Goal: Transaction & Acquisition: Purchase product/service

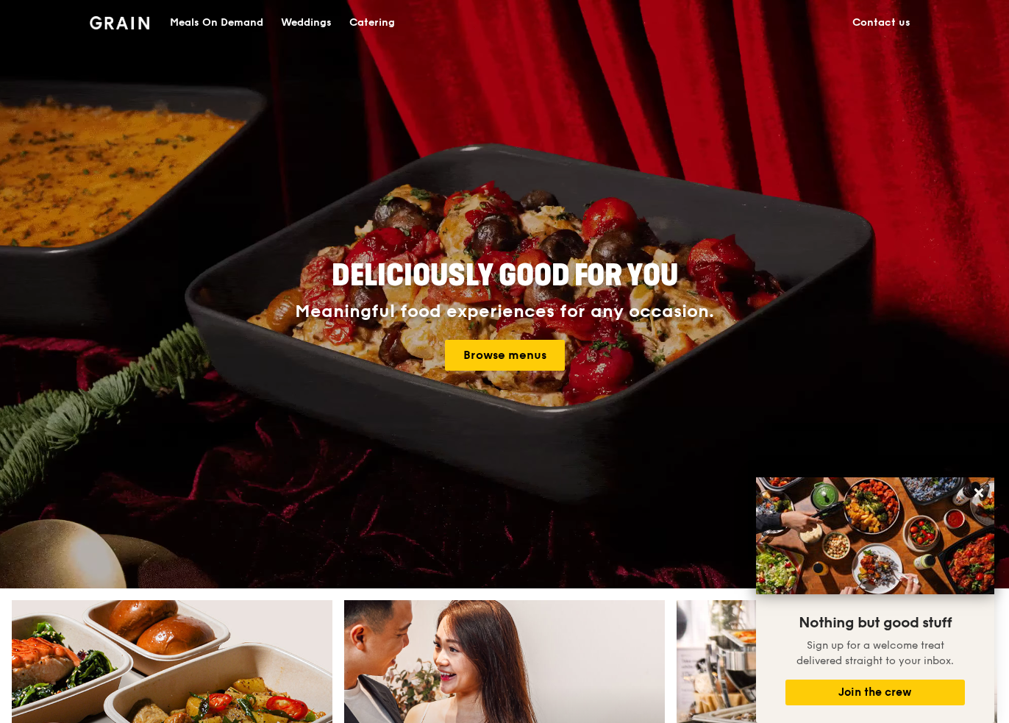
click at [113, 19] on img at bounding box center [120, 22] width 60 height 13
click at [363, 18] on div "Catering" at bounding box center [372, 23] width 46 height 44
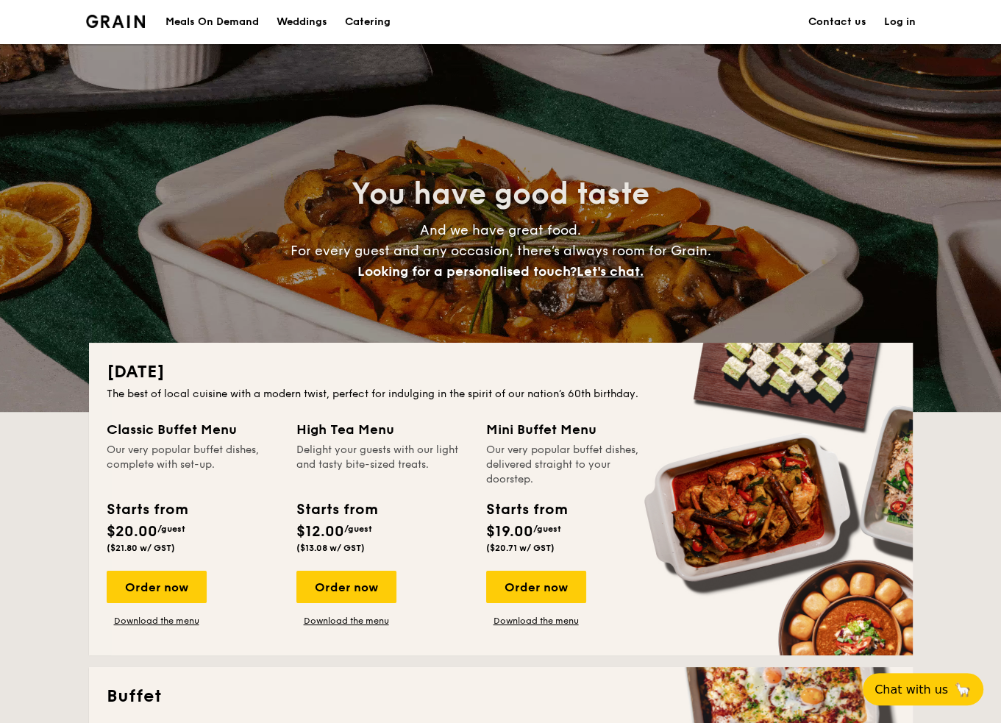
click at [222, 29] on div "Meals On Demand" at bounding box center [211, 22] width 93 height 44
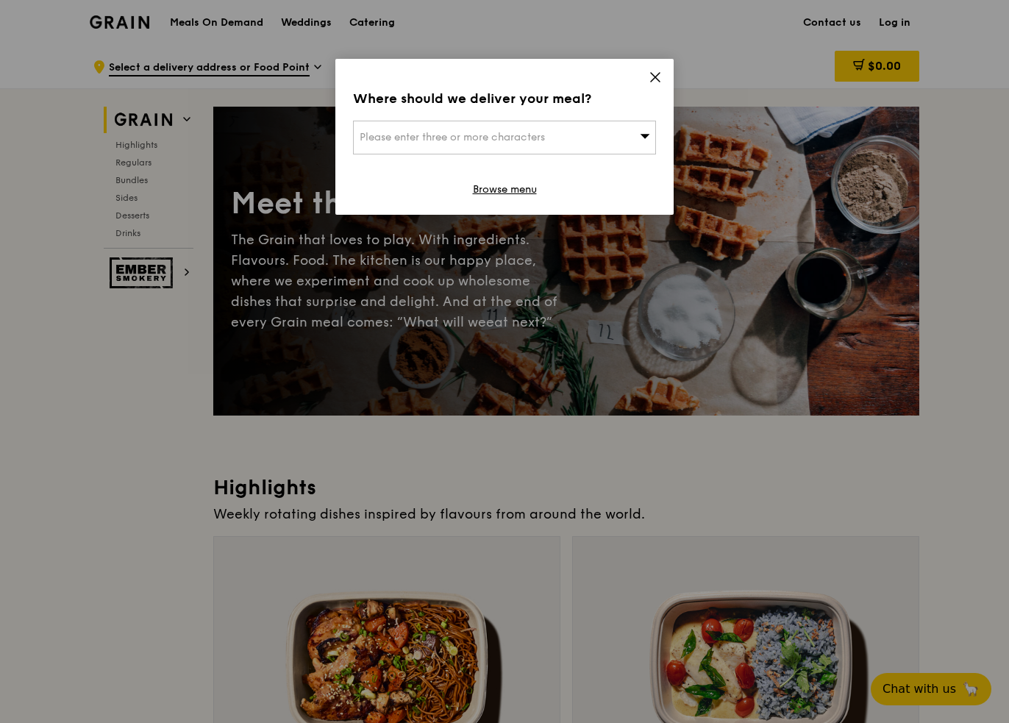
click at [582, 148] on div "Please enter three or more characters" at bounding box center [504, 138] width 303 height 34
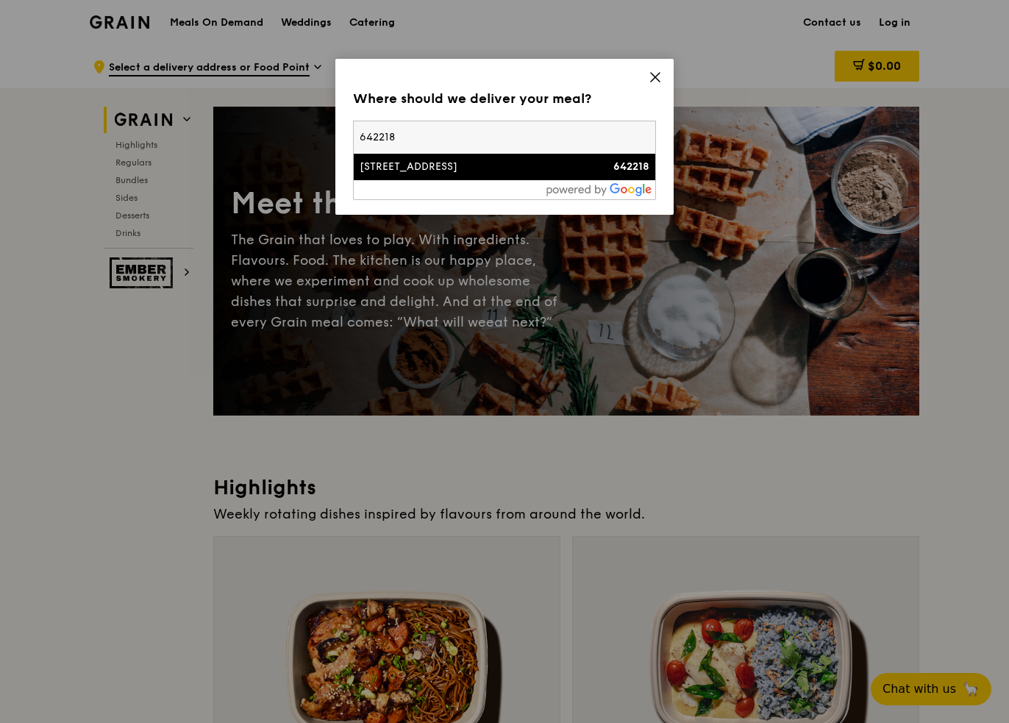
type input "642218"
click at [503, 174] on li "218B Boon Lay Avenue 642218" at bounding box center [505, 167] width 302 height 26
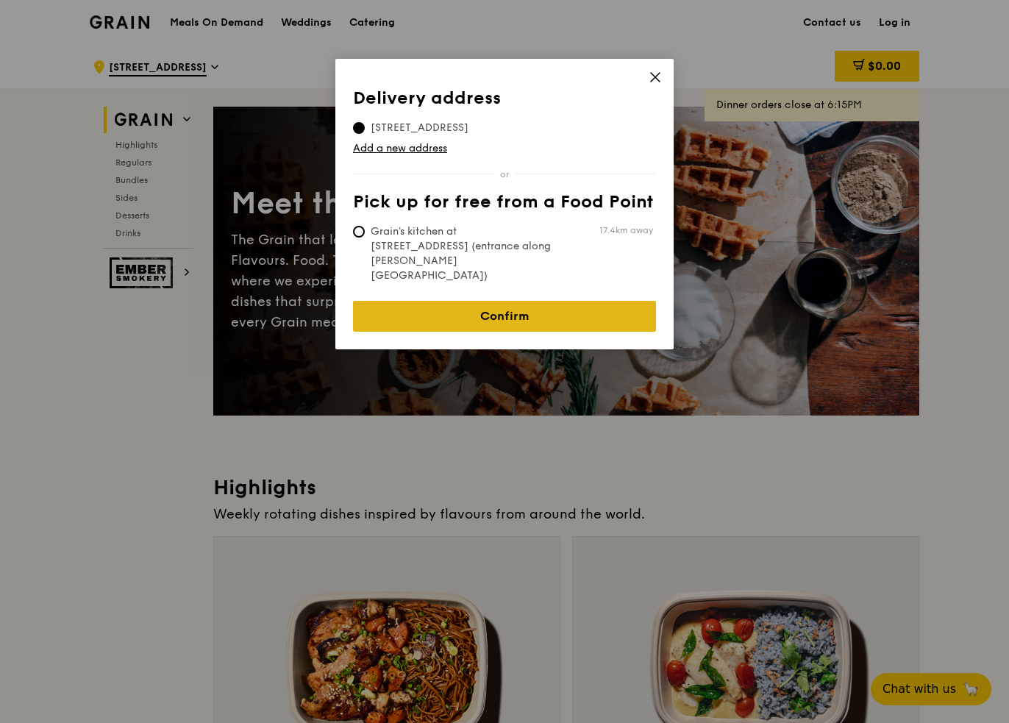
click at [474, 301] on link "Confirm" at bounding box center [504, 316] width 303 height 31
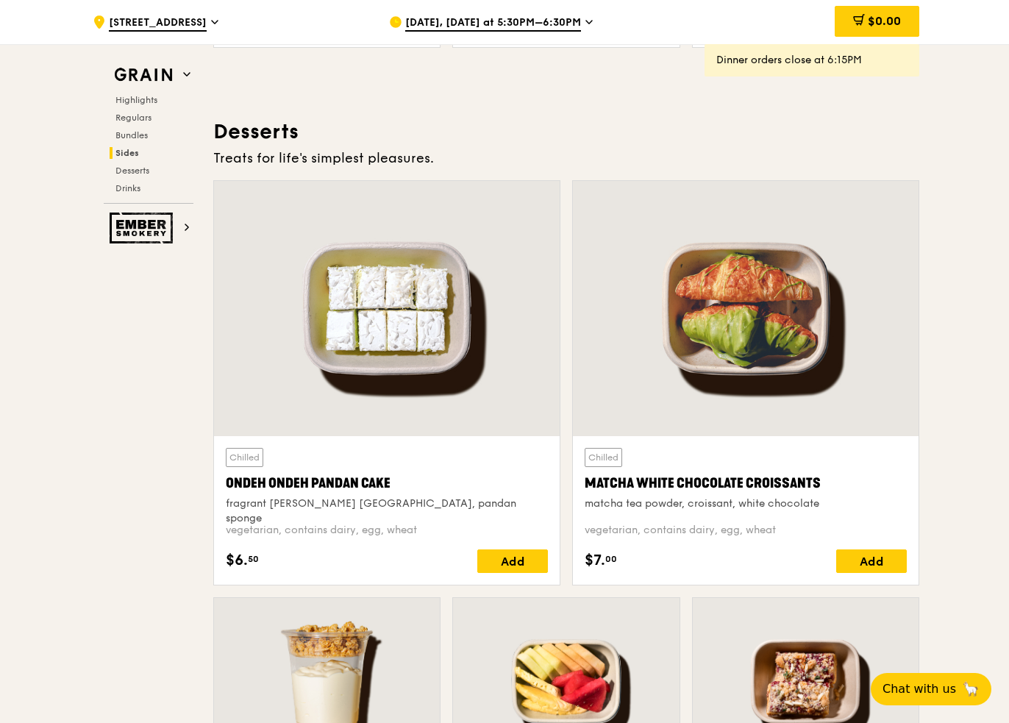
scroll to position [4104, 0]
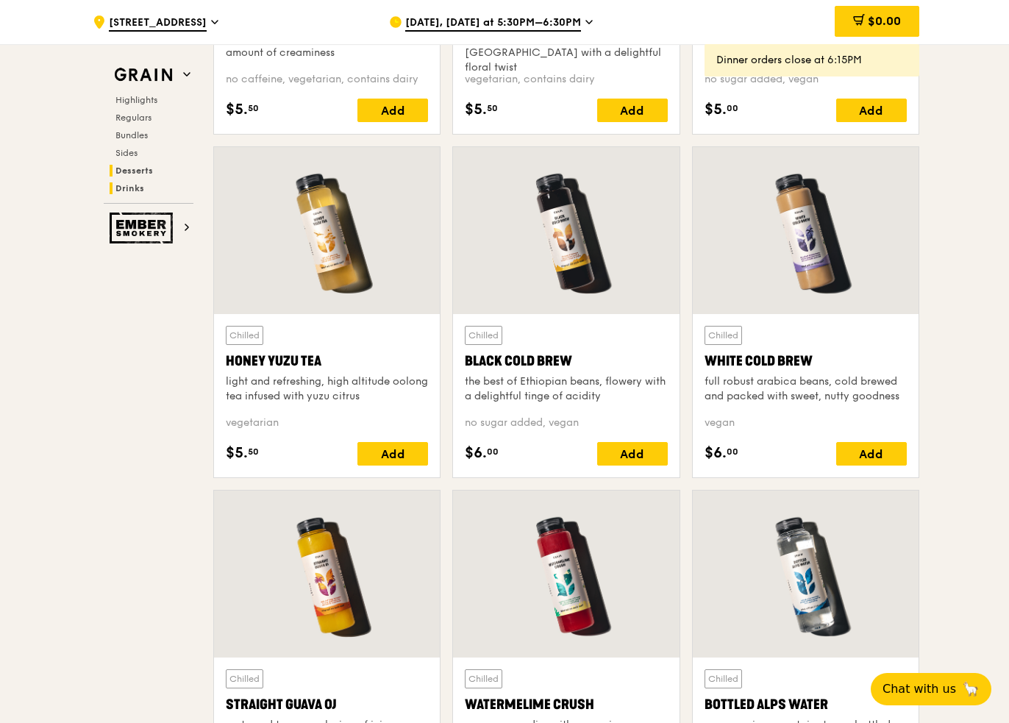
click at [138, 175] on span "Desserts" at bounding box center [134, 170] width 38 height 10
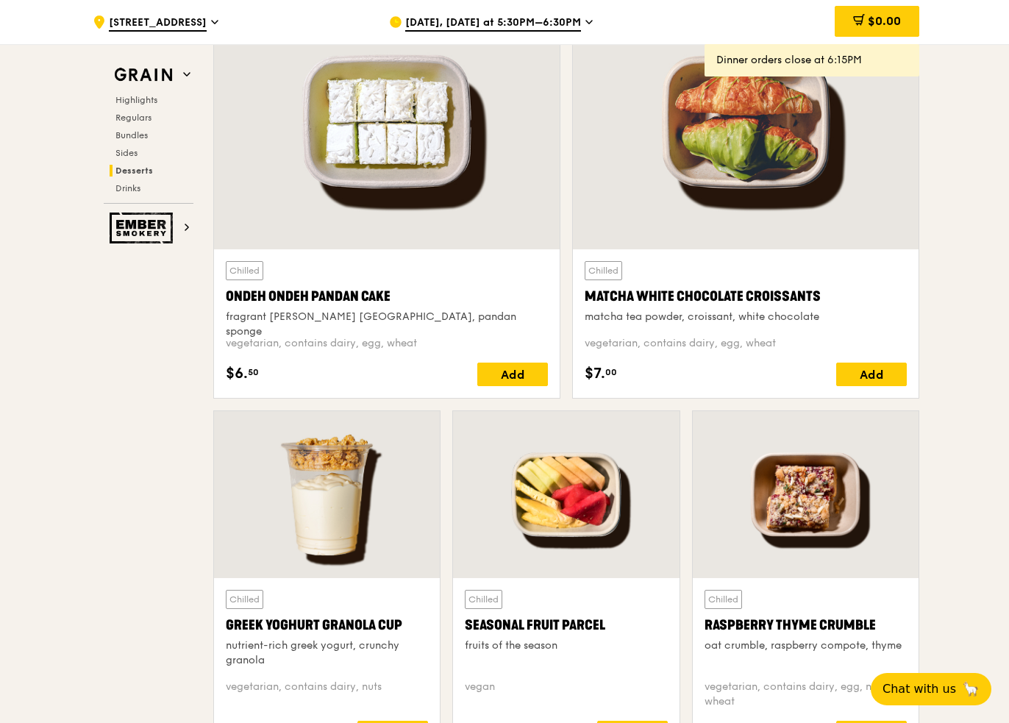
scroll to position [4324, 0]
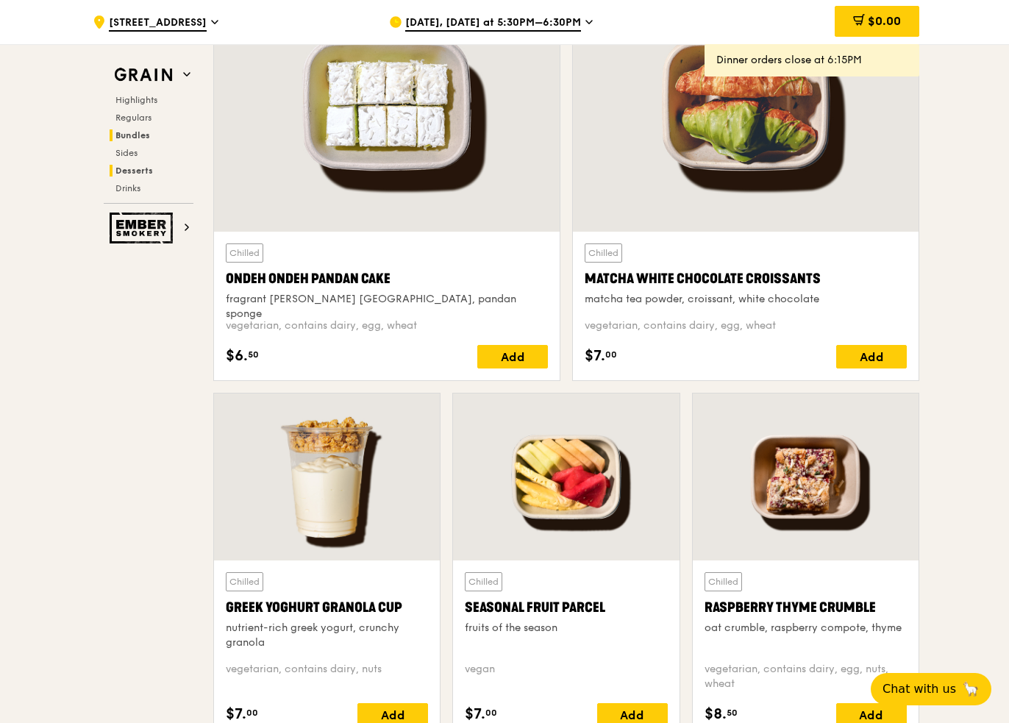
click at [135, 132] on span "Bundles" at bounding box center [132, 135] width 35 height 10
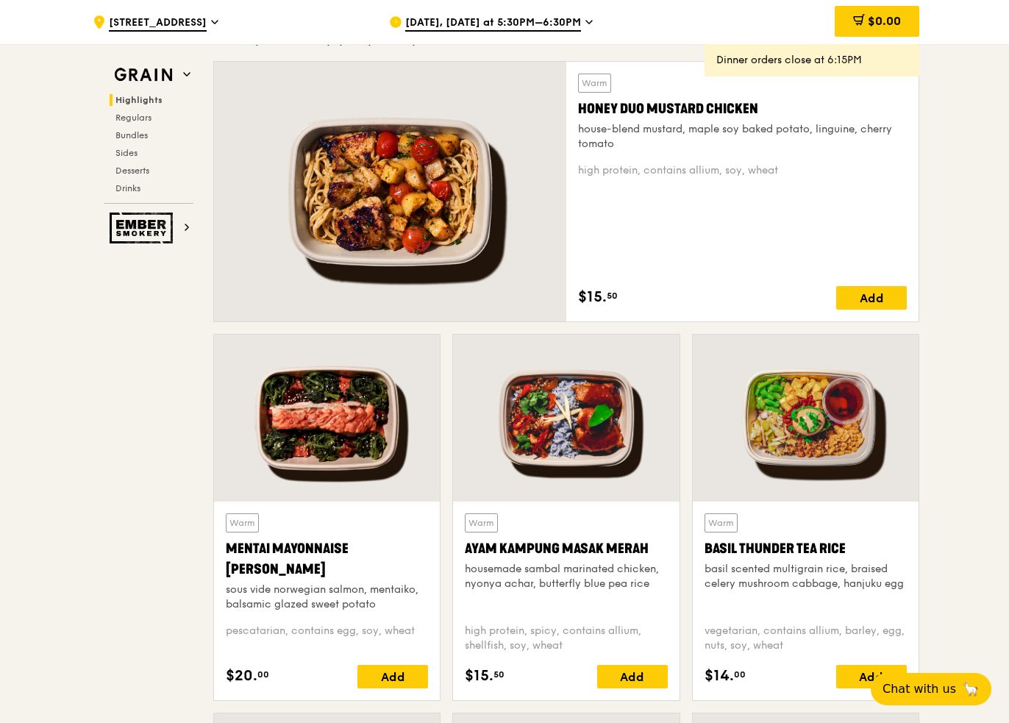
scroll to position [0, 0]
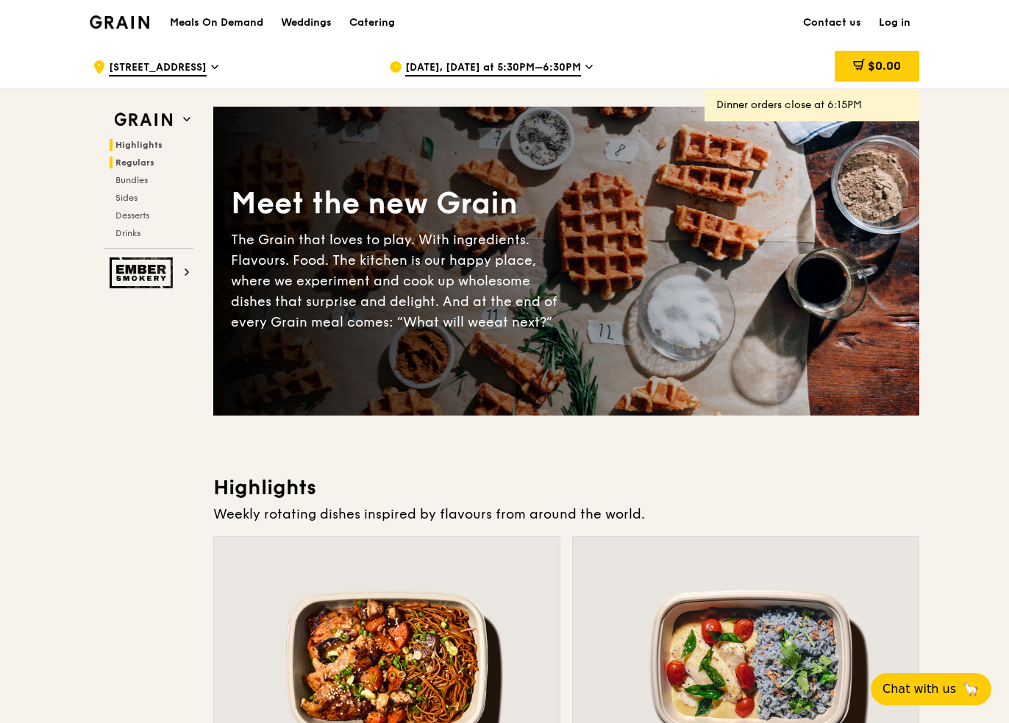
click at [135, 162] on span "Regulars" at bounding box center [134, 162] width 39 height 10
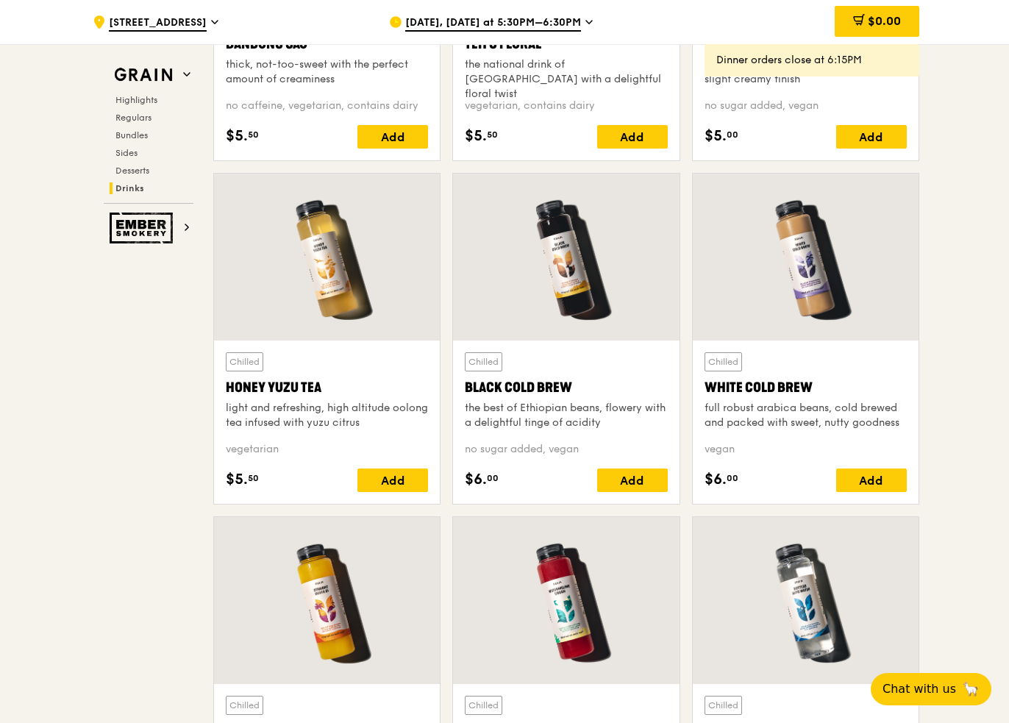
scroll to position [5981, 0]
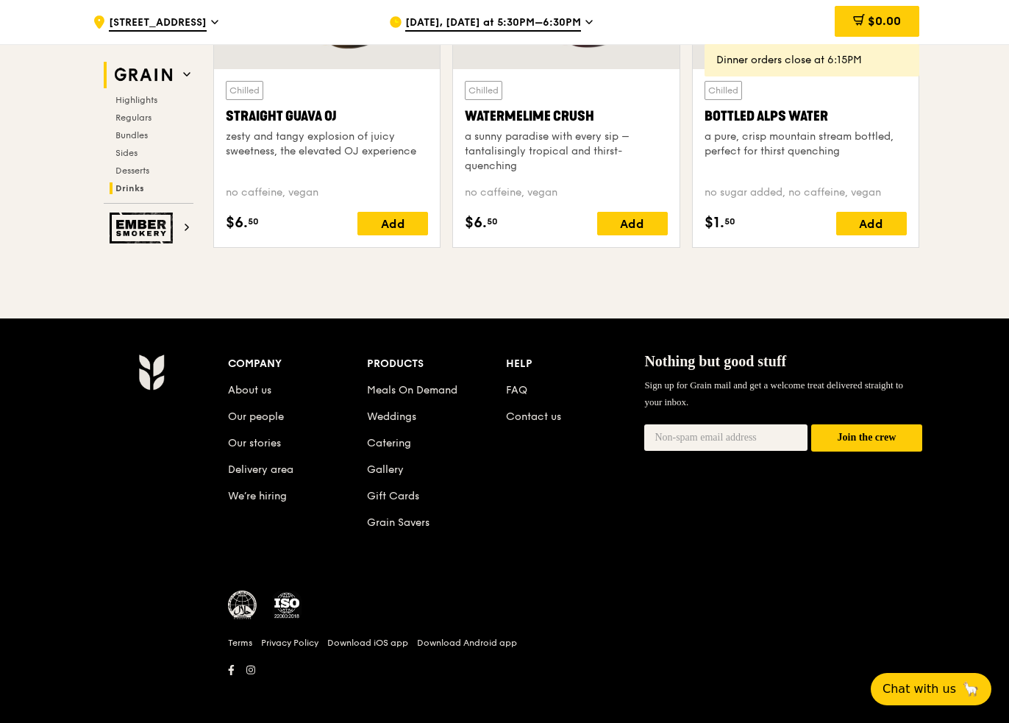
click at [178, 73] on h2 "Grain" at bounding box center [149, 75] width 90 height 26
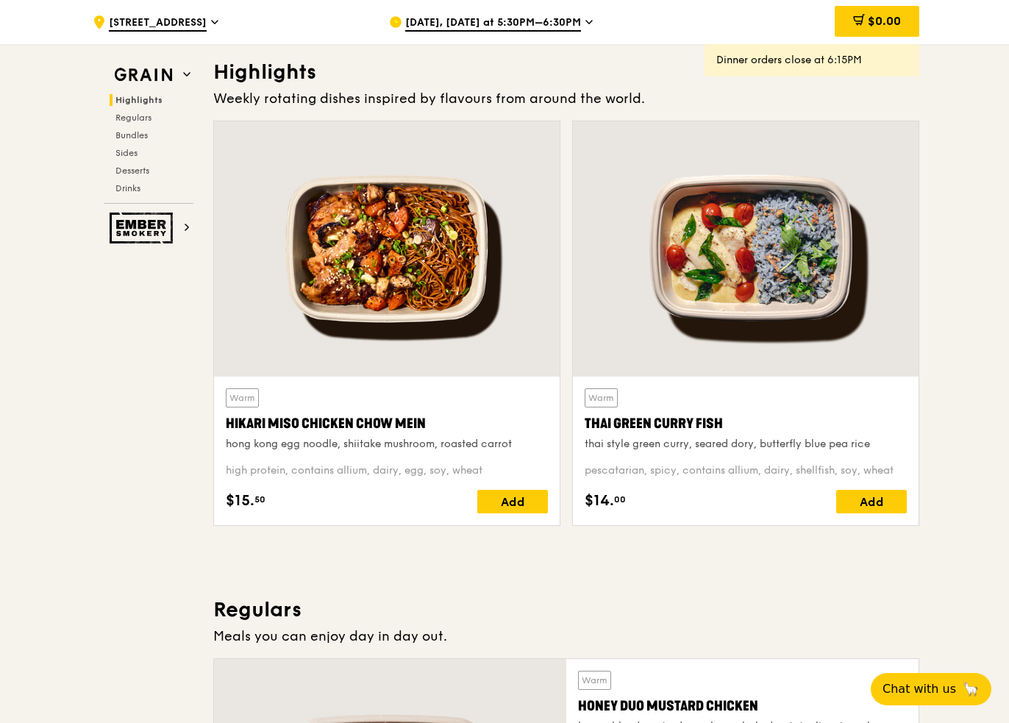
scroll to position [0, 0]
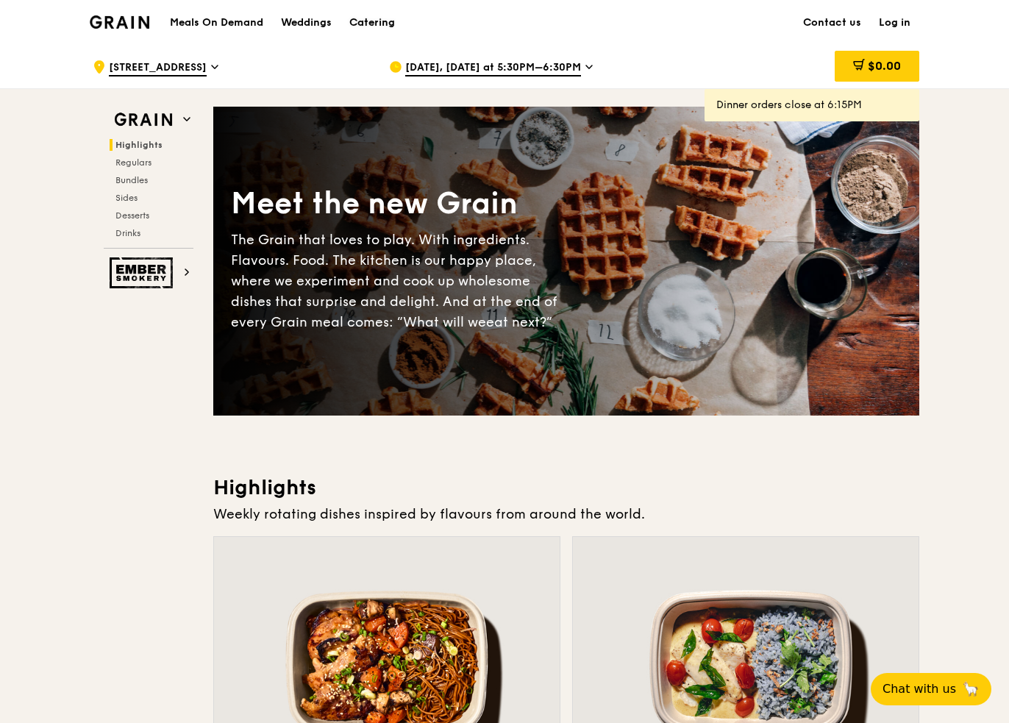
click at [356, 20] on div "Catering" at bounding box center [372, 23] width 46 height 44
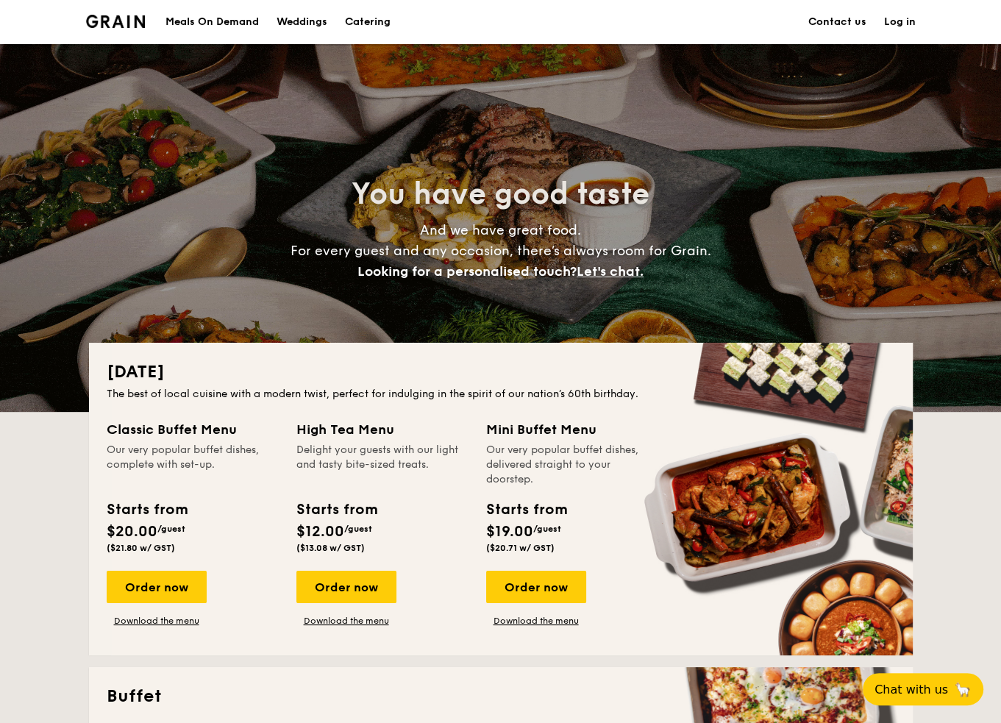
click at [293, 25] on div "Weddings" at bounding box center [302, 22] width 51 height 44
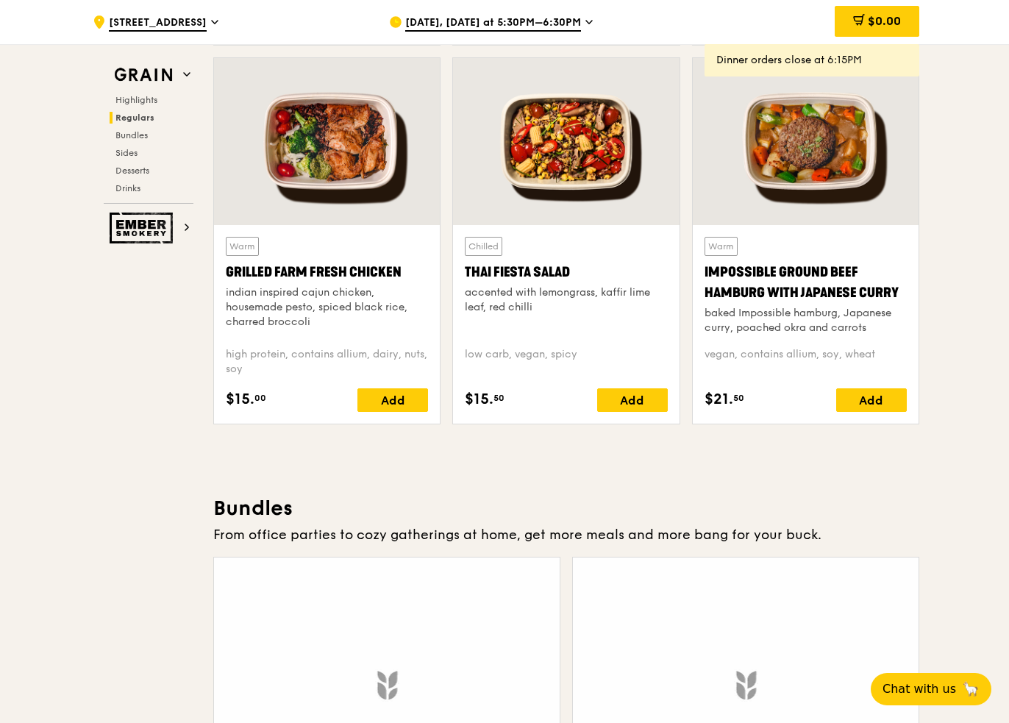
scroll to position [1986, 0]
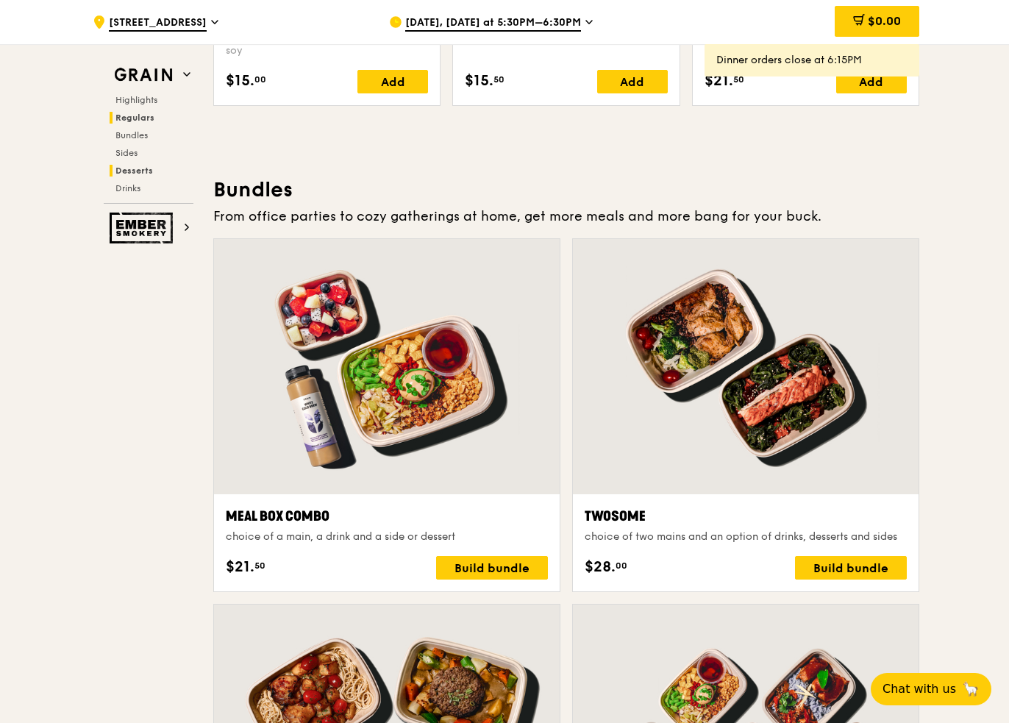
click at [124, 170] on span "Desserts" at bounding box center [134, 170] width 38 height 10
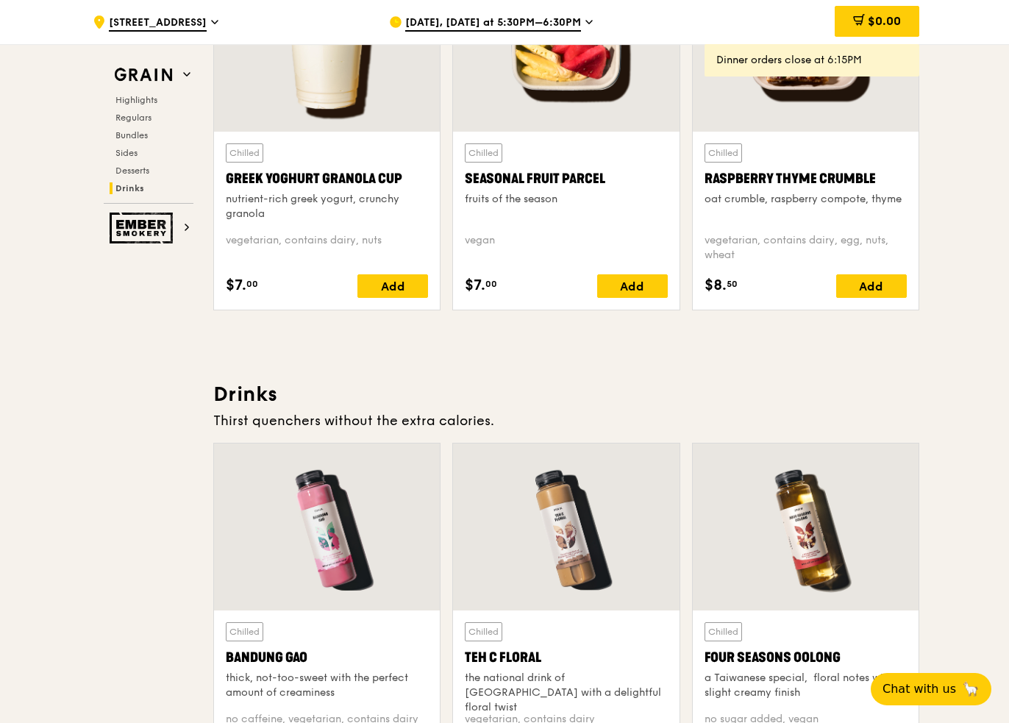
scroll to position [5981, 0]
